Goal: Find contact information: Find contact information

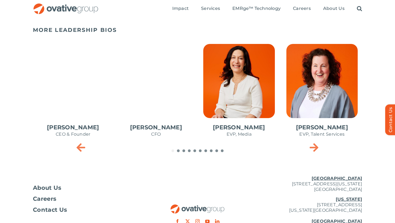
scroll to position [241, 0]
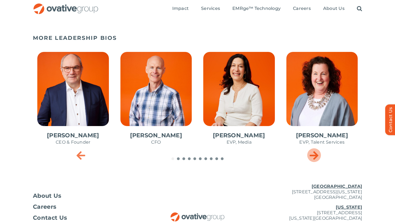
click at [316, 158] on icon "Next slide" at bounding box center [313, 154] width 9 height 11
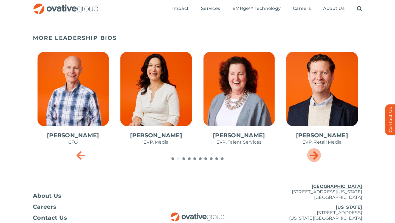
click at [316, 158] on icon "Next slide" at bounding box center [313, 154] width 9 height 11
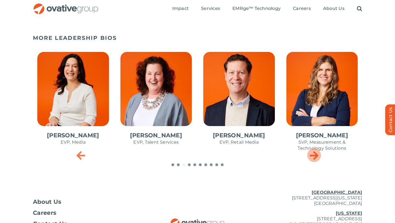
click at [315, 155] on icon "Next slide" at bounding box center [313, 154] width 9 height 11
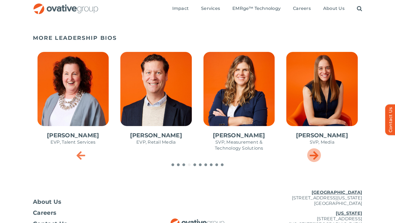
click at [315, 155] on icon "Next slide" at bounding box center [313, 154] width 9 height 11
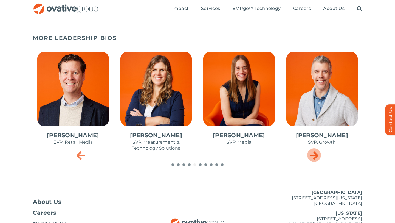
click at [315, 155] on icon "Next slide" at bounding box center [313, 154] width 9 height 11
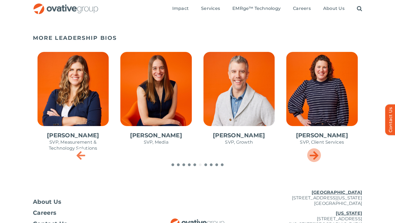
click at [315, 155] on icon "Next slide" at bounding box center [313, 154] width 9 height 11
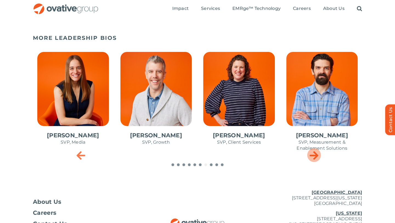
click at [315, 155] on icon "Next slide" at bounding box center [313, 154] width 9 height 11
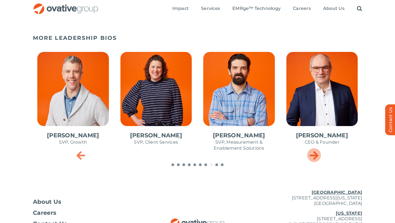
click at [315, 155] on icon "Next slide" at bounding box center [313, 154] width 9 height 11
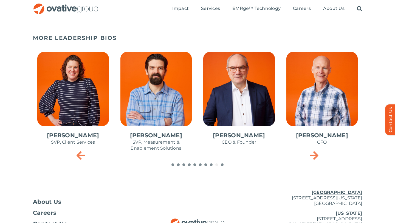
scroll to position [0, 0]
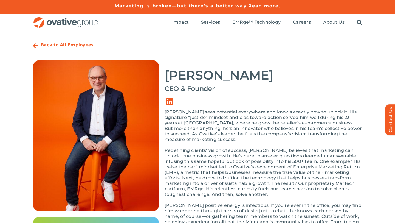
drag, startPoint x: 260, startPoint y: 77, endPoint x: 168, endPoint y: 71, distance: 92.0
click at [168, 71] on h2 "[PERSON_NAME]" at bounding box center [262, 75] width 197 height 14
copy h2 "[PERSON_NAME]"
click at [288, 79] on h2 "[PERSON_NAME]" at bounding box center [262, 75] width 197 height 14
click at [76, 46] on strong "Back to All Employees" at bounding box center [67, 44] width 53 height 5
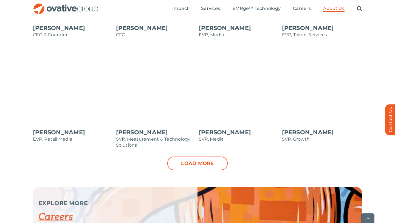
scroll to position [557, 0]
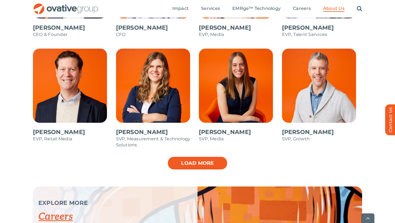
click at [207, 159] on link "Load more" at bounding box center [197, 163] width 60 height 14
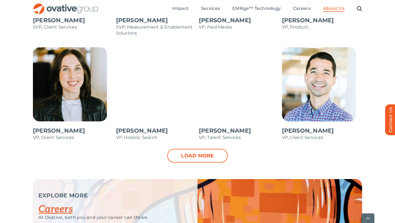
scroll to position [779, 0]
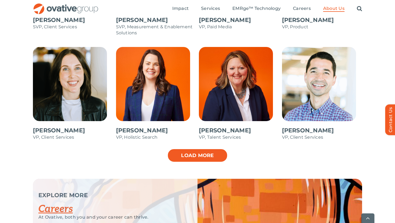
click at [186, 157] on link "Load more" at bounding box center [197, 155] width 60 height 14
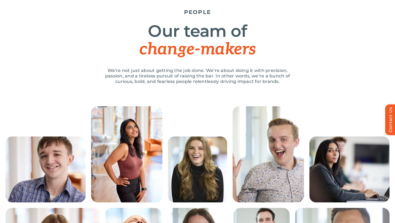
scroll to position [0, 0]
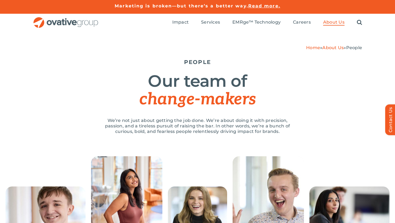
click at [88, 21] on img "OG_Full_horizontal_RGB" at bounding box center [66, 22] width 66 height 11
